Goal: Transaction & Acquisition: Purchase product/service

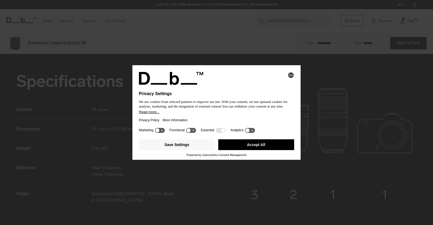
scroll to position [675, 0]
